Goal: Transaction & Acquisition: Purchase product/service

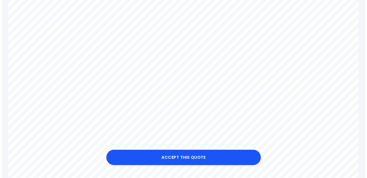
scroll to position [258, 0]
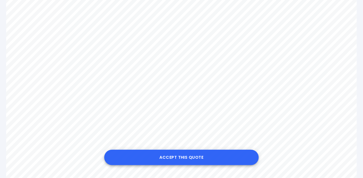
click at [175, 157] on button "Accept this Quote" at bounding box center [181, 157] width 155 height 15
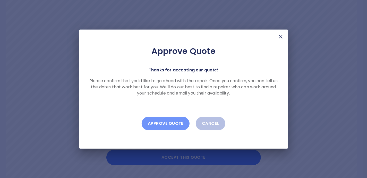
click at [159, 123] on button "Approve Quote" at bounding box center [166, 123] width 48 height 13
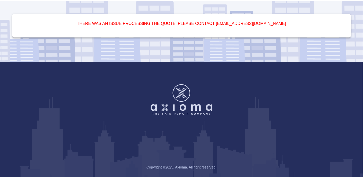
scroll to position [39, 0]
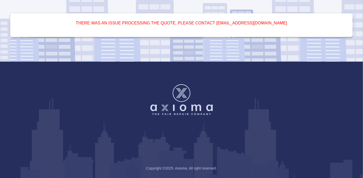
click at [129, 49] on div "There was an issue processing the quote. please contact [EMAIL_ADDRESS][DOMAIN_…" at bounding box center [181, 11] width 363 height 101
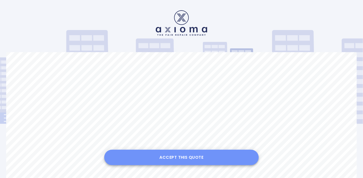
click at [168, 161] on button "Accept this Quote" at bounding box center [181, 157] width 155 height 15
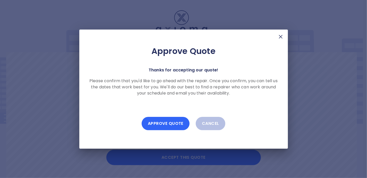
click at [168, 124] on button "Approve Quote" at bounding box center [166, 123] width 48 height 13
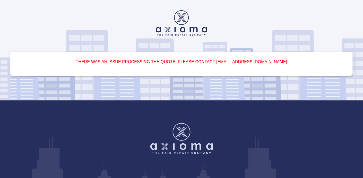
click at [212, 11] on div at bounding box center [181, 22] width 351 height 25
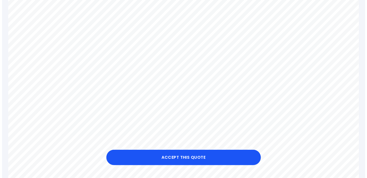
scroll to position [335, 0]
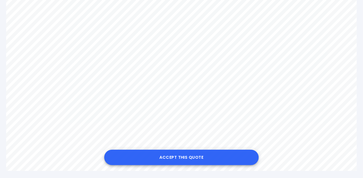
click at [169, 154] on button "Accept this Quote" at bounding box center [181, 157] width 155 height 15
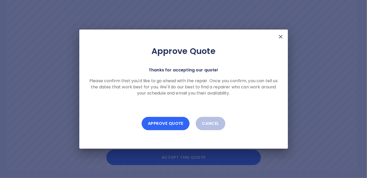
click at [169, 124] on button "Approve Quote" at bounding box center [166, 123] width 48 height 13
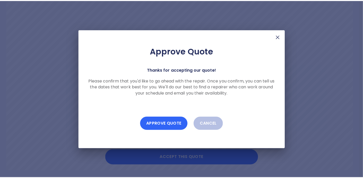
scroll to position [39, 0]
